Goal: Navigation & Orientation: Go to known website

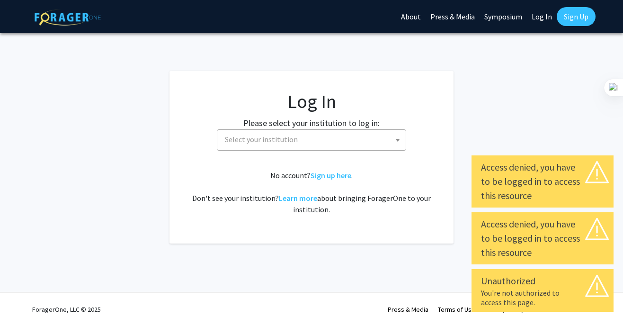
click at [291, 140] on span "Select your institution" at bounding box center [261, 138] width 73 height 9
click at [537, 17] on link "Log In" at bounding box center [542, 16] width 30 height 33
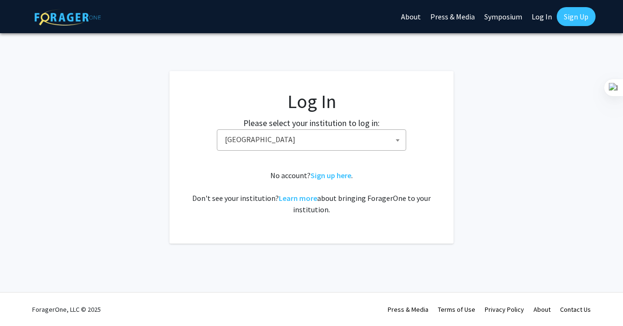
click at [543, 18] on link "Log In" at bounding box center [542, 16] width 30 height 33
click at [546, 20] on link "Log In" at bounding box center [542, 16] width 30 height 33
select select "34"
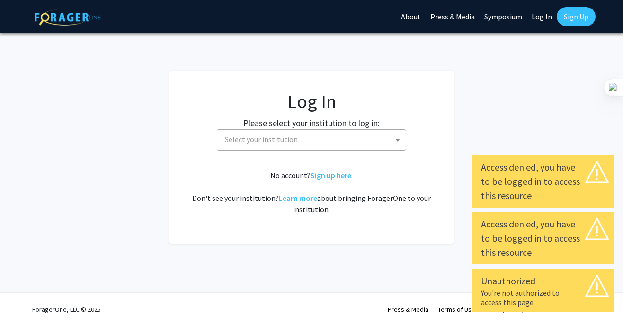
select select
click at [340, 144] on span "Select your institution" at bounding box center [313, 139] width 185 height 19
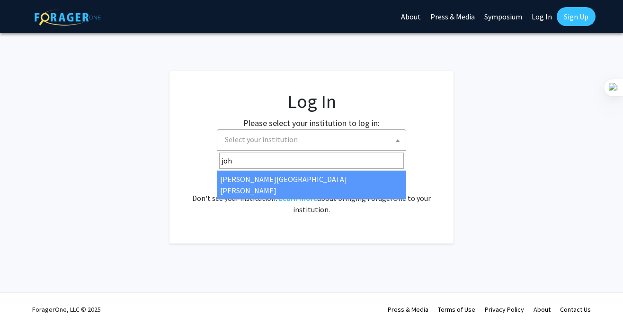
type input "joh"
select select "1"
